Goal: Task Accomplishment & Management: Manage account settings

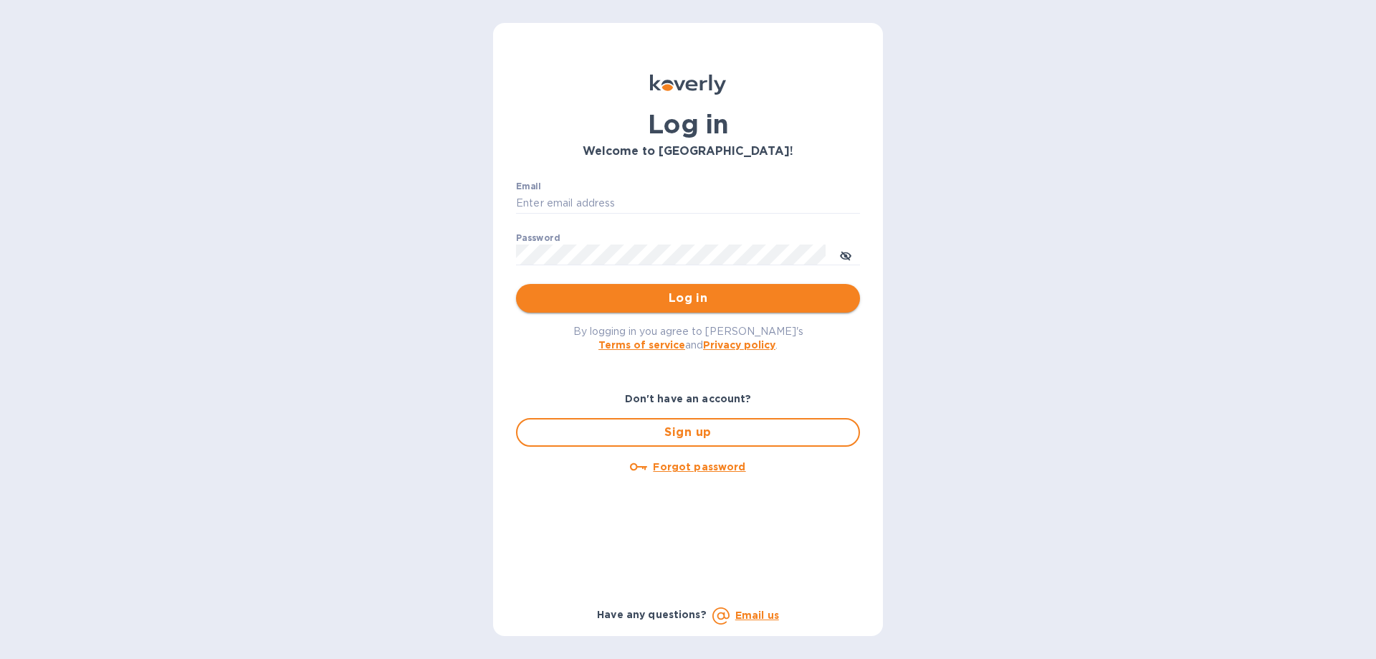
type input "[EMAIL_ADDRESS][DOMAIN_NAME]"
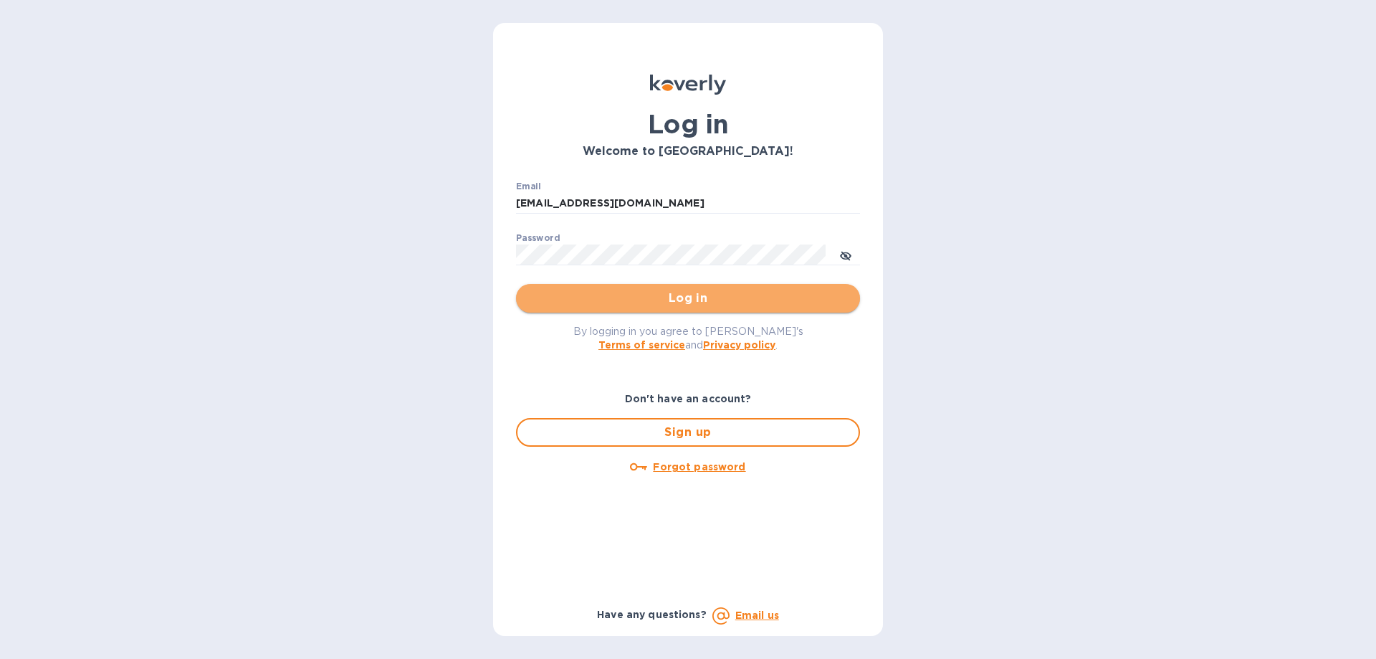
click at [668, 302] on span "Log in" at bounding box center [688, 298] width 321 height 17
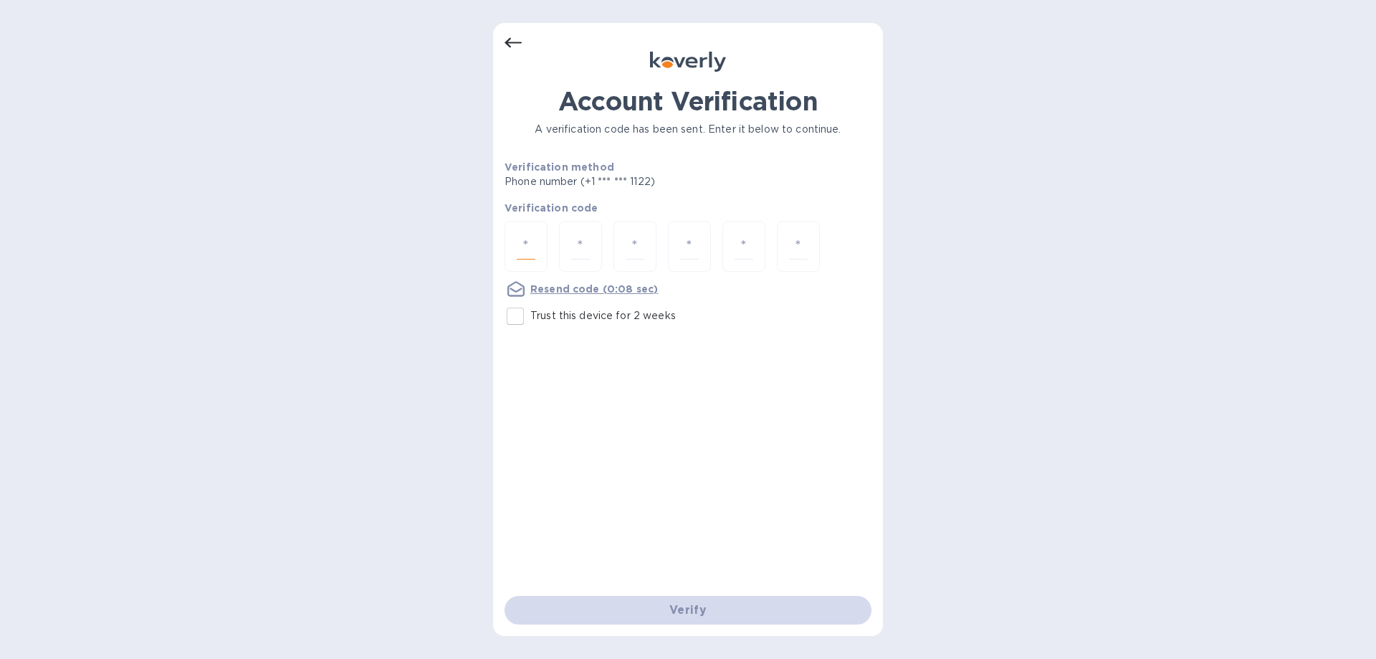
click at [533, 239] on input "number" at bounding box center [526, 246] width 19 height 27
type input "4"
type input "2"
type input "6"
type input "3"
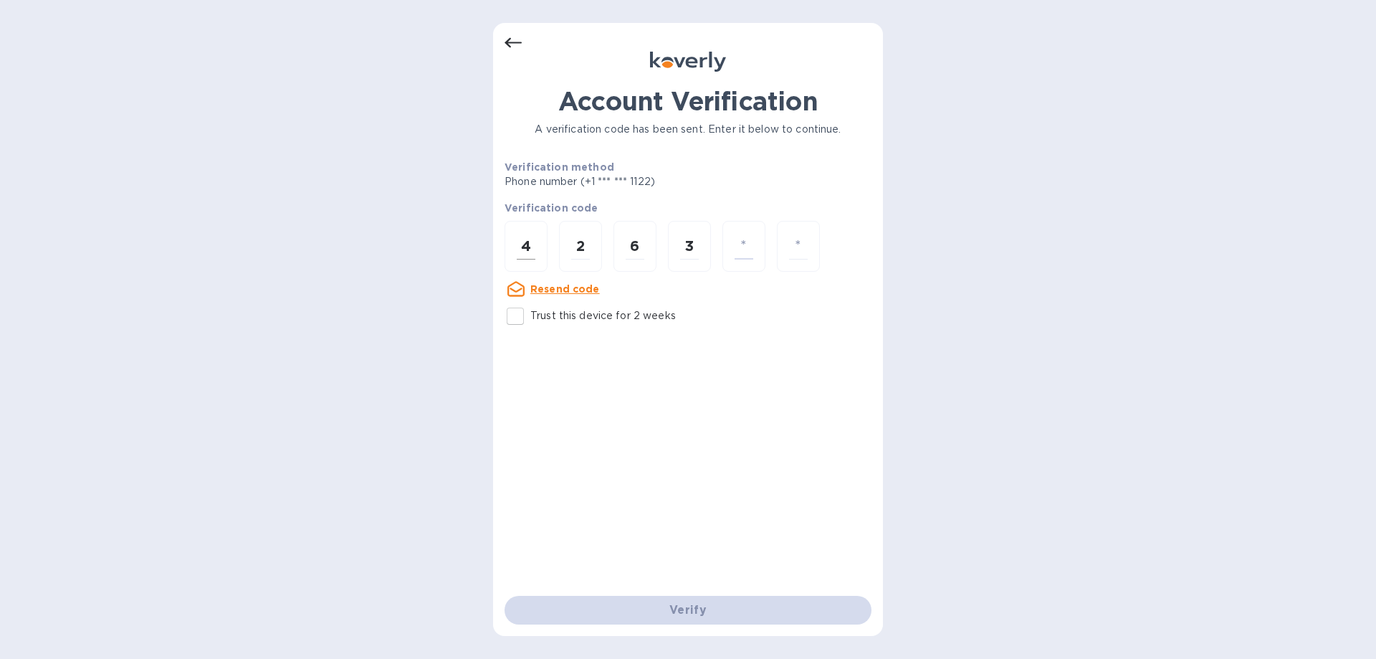
type input "7"
type input "9"
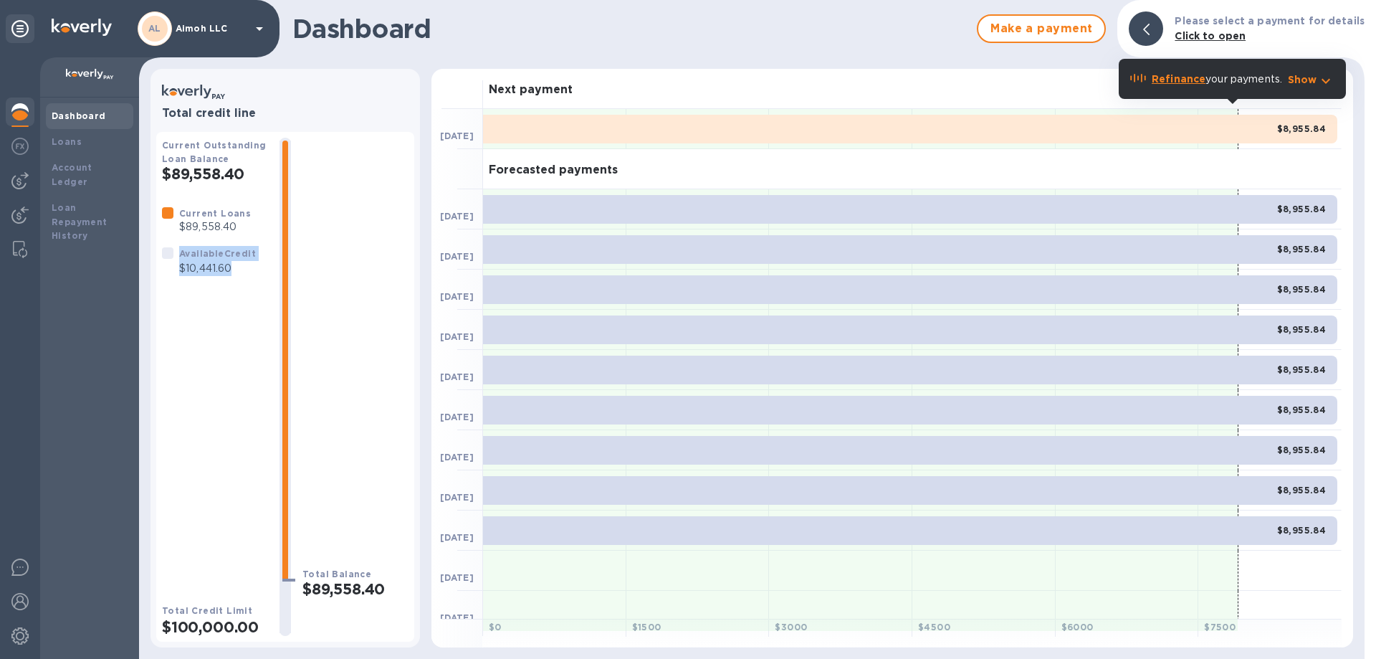
drag, startPoint x: 234, startPoint y: 272, endPoint x: 179, endPoint y: 255, distance: 58.0
click at [179, 255] on div "Available Credit $10,441.60" at bounding box center [217, 261] width 82 height 36
drag, startPoint x: 181, startPoint y: 255, endPoint x: 203, endPoint y: 267, distance: 25.3
click at [203, 267] on div "Available Credit $10,441.60" at bounding box center [217, 261] width 77 height 30
